Goal: Information Seeking & Learning: Learn about a topic

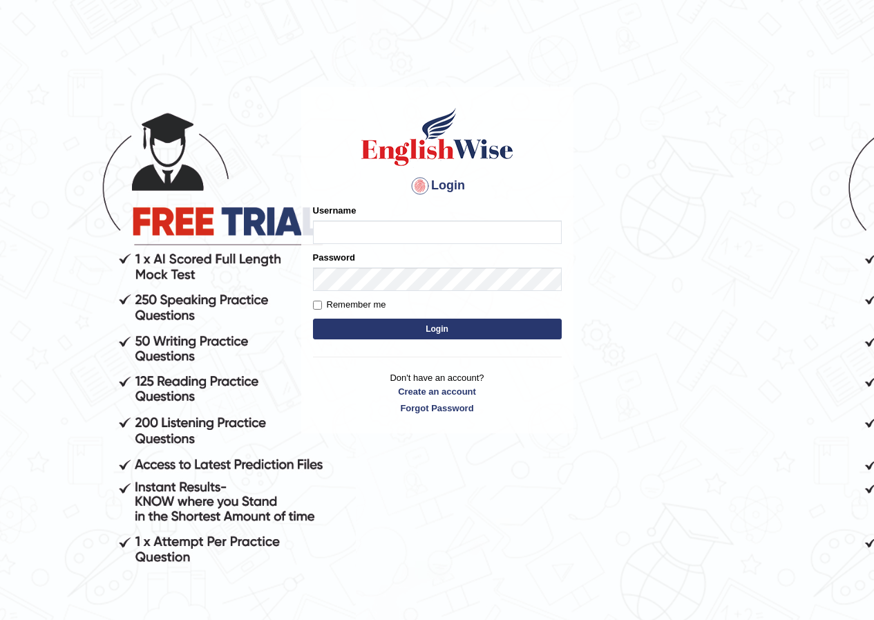
click at [348, 236] on input "Username" at bounding box center [437, 231] width 249 height 23
type input "nkechi_parramatta"
click at [392, 327] on button "Login" at bounding box center [437, 329] width 249 height 21
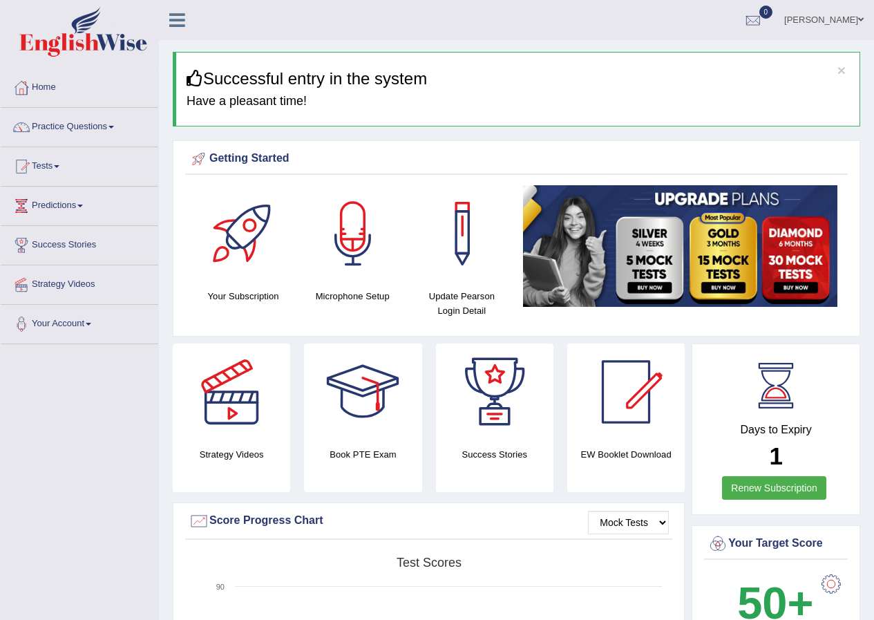
click at [858, 18] on span at bounding box center [861, 19] width 6 height 9
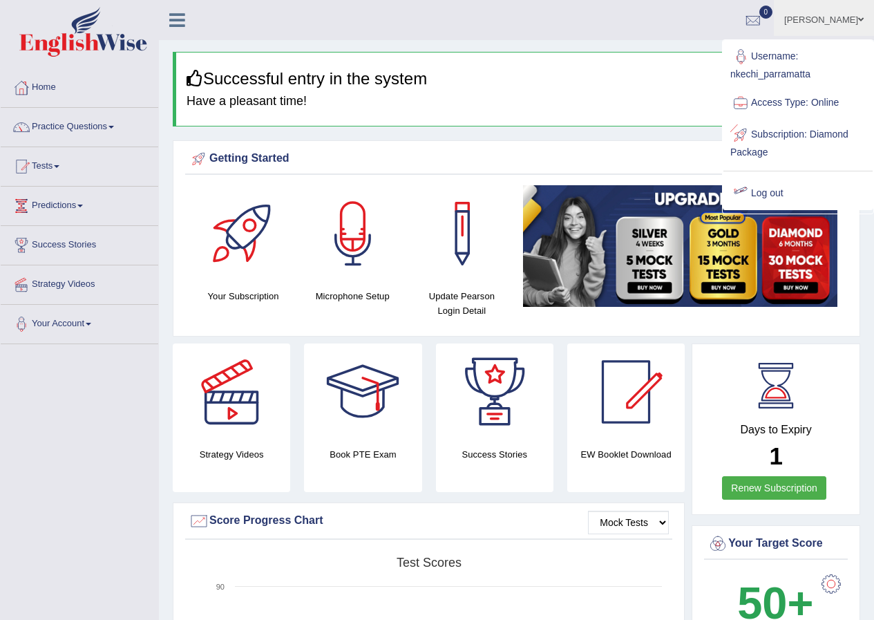
click at [765, 191] on link "Log out" at bounding box center [797, 194] width 149 height 32
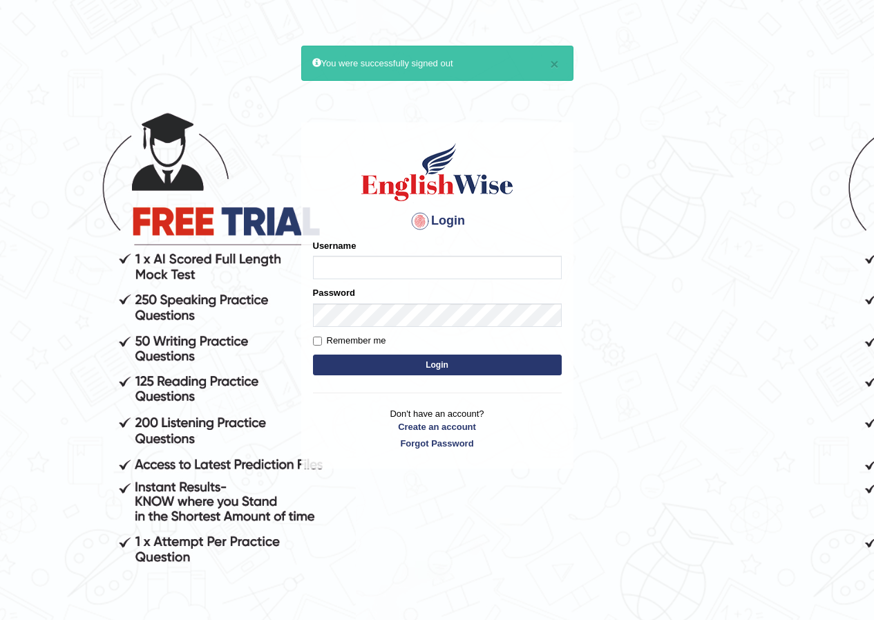
click at [499, 269] on input "Username" at bounding box center [437, 267] width 249 height 23
click at [453, 272] on input "mohansundaram_parramatta" at bounding box center [437, 267] width 249 height 23
click at [446, 271] on input "mohansundaram_parramatta" at bounding box center [437, 267] width 249 height 23
click at [394, 268] on input "mohansundaram_parramatta" at bounding box center [437, 267] width 249 height 23
type input "bhuvaneswari_parramatta"
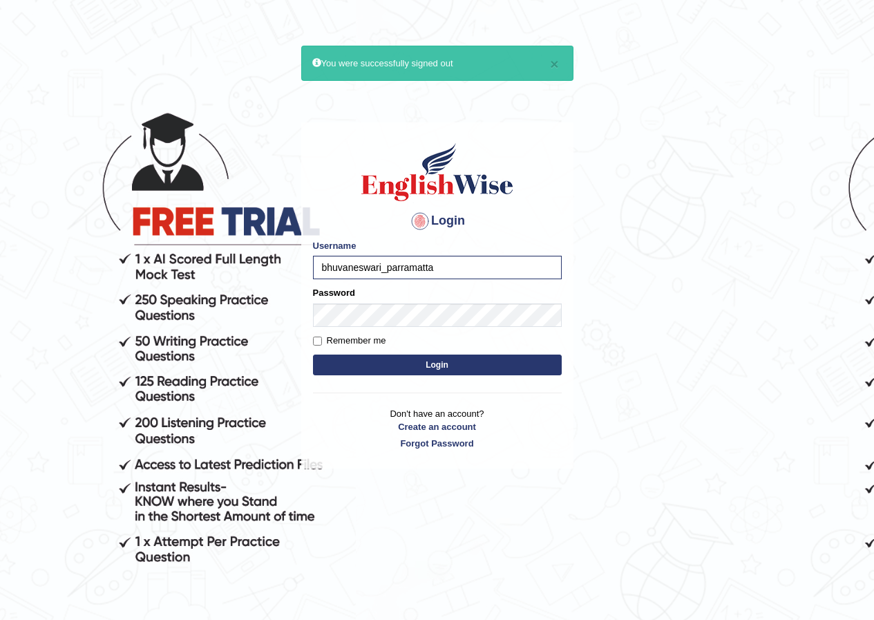
click at [423, 359] on button "Login" at bounding box center [437, 364] width 249 height 21
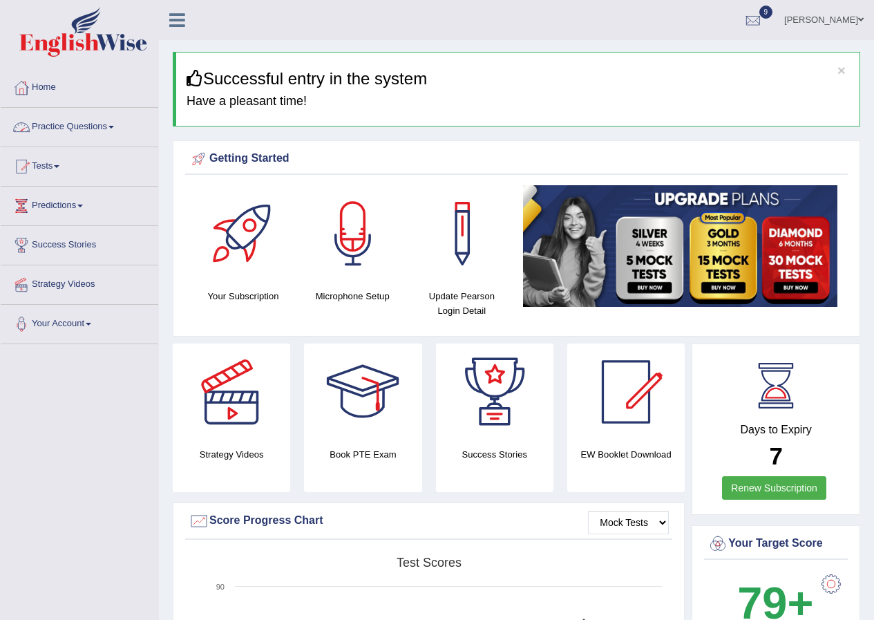
click at [115, 129] on link "Practice Questions" at bounding box center [80, 125] width 158 height 35
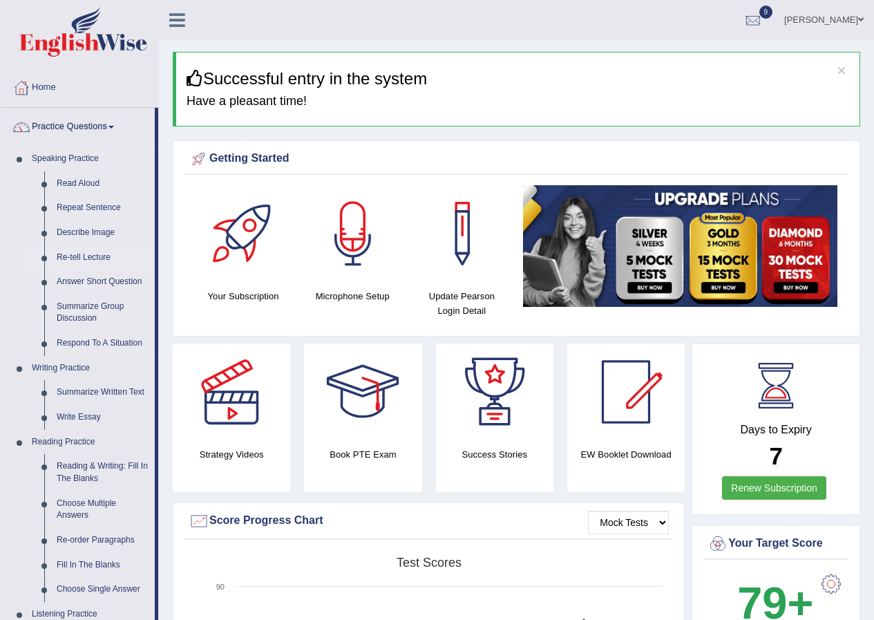
click at [101, 255] on link "Re-tell Lecture" at bounding box center [102, 257] width 104 height 25
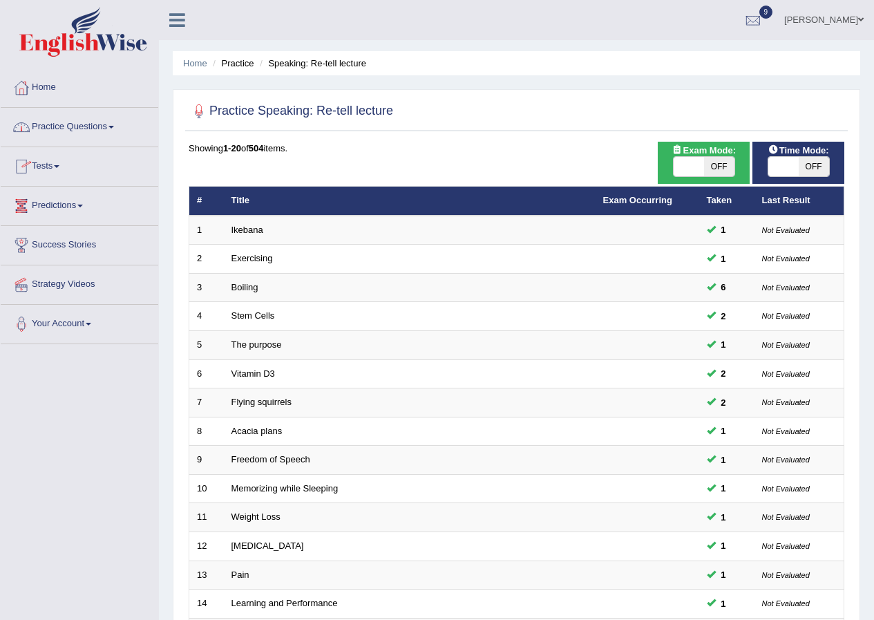
click at [114, 128] on span at bounding box center [111, 127] width 6 height 3
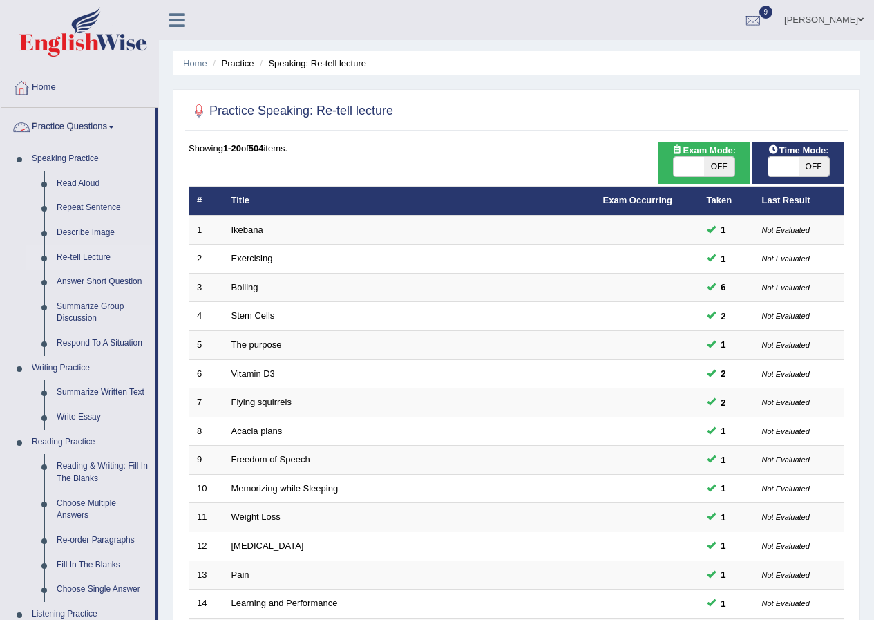
click at [114, 127] on span at bounding box center [111, 127] width 6 height 3
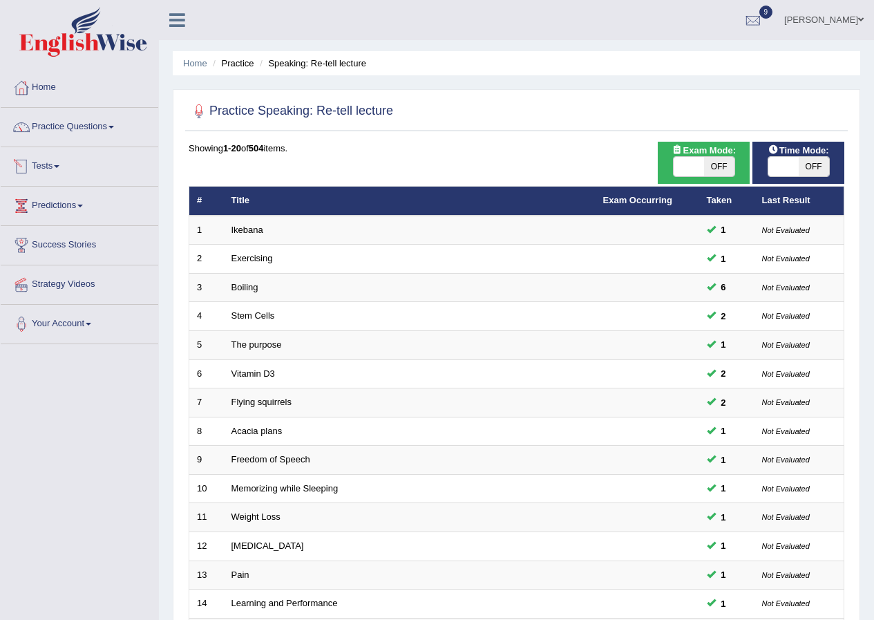
click at [59, 167] on span at bounding box center [57, 166] width 6 height 3
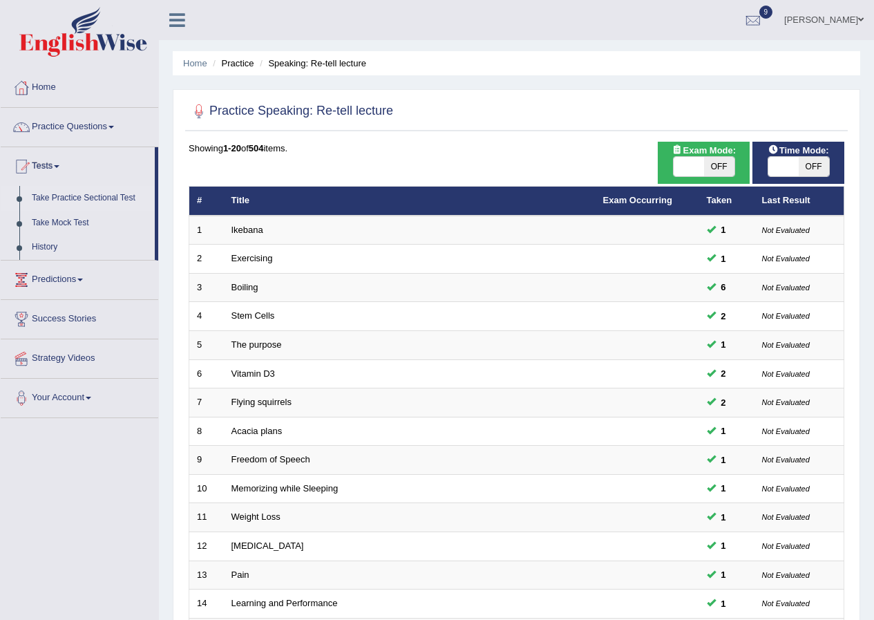
click at [97, 201] on link "Take Practice Sectional Test" at bounding box center [90, 198] width 129 height 25
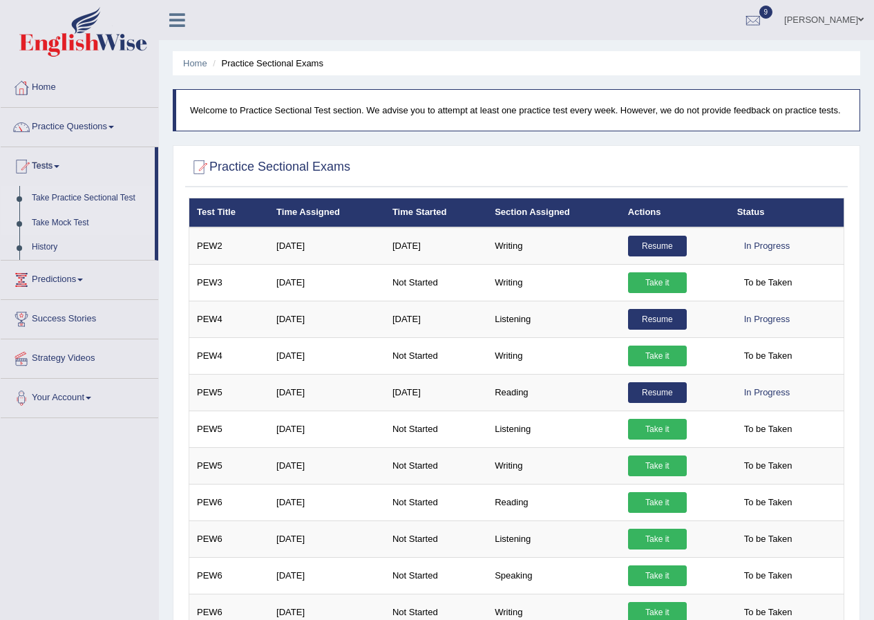
click at [66, 226] on link "Take Mock Test" at bounding box center [90, 223] width 129 height 25
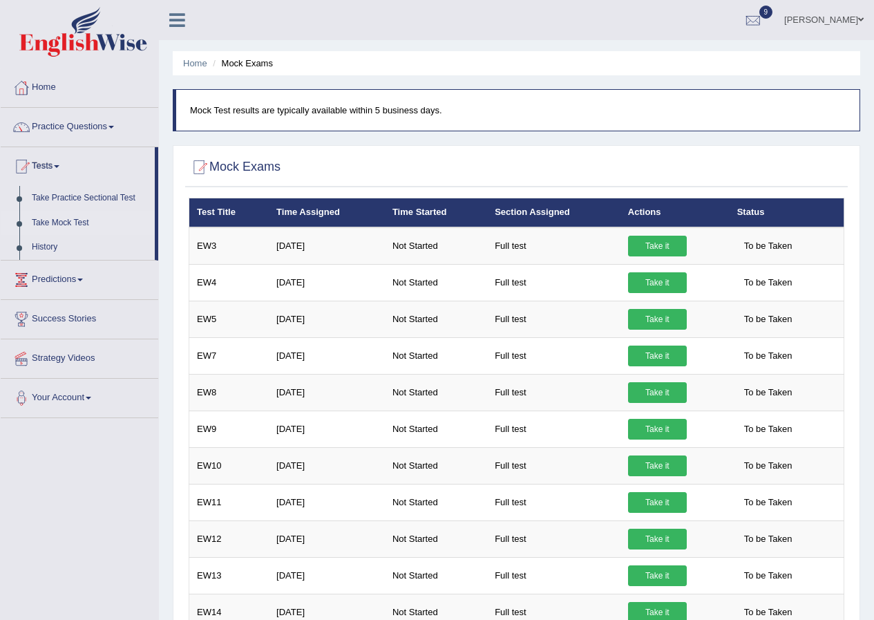
click at [862, 20] on span at bounding box center [861, 19] width 6 height 9
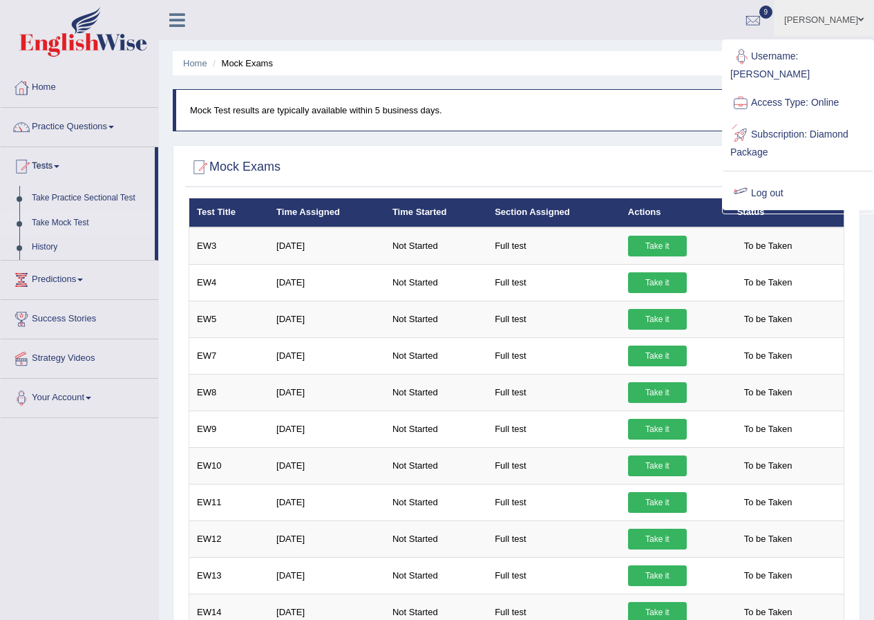
click at [787, 197] on link "Log out" at bounding box center [797, 194] width 149 height 32
